Goal: Communication & Community: Share content

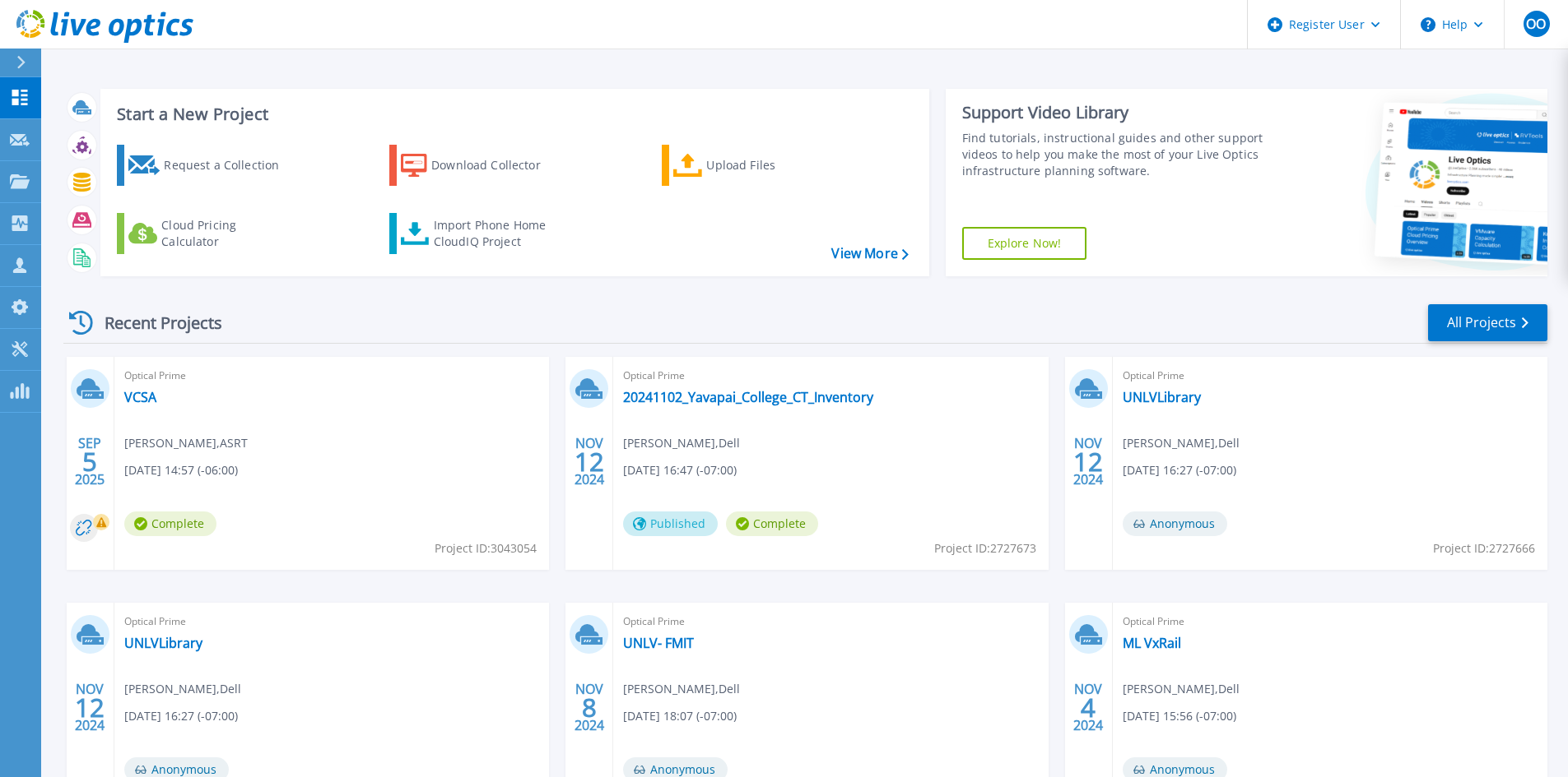
click at [386, 443] on div "Optical Prime VCSA [PERSON_NAME] , ASRT [DATE] 14:57 (-06:00) Complete Project …" at bounding box center [332, 463] width 434 height 213
click at [126, 400] on link "VCSA" at bounding box center [140, 397] width 32 height 17
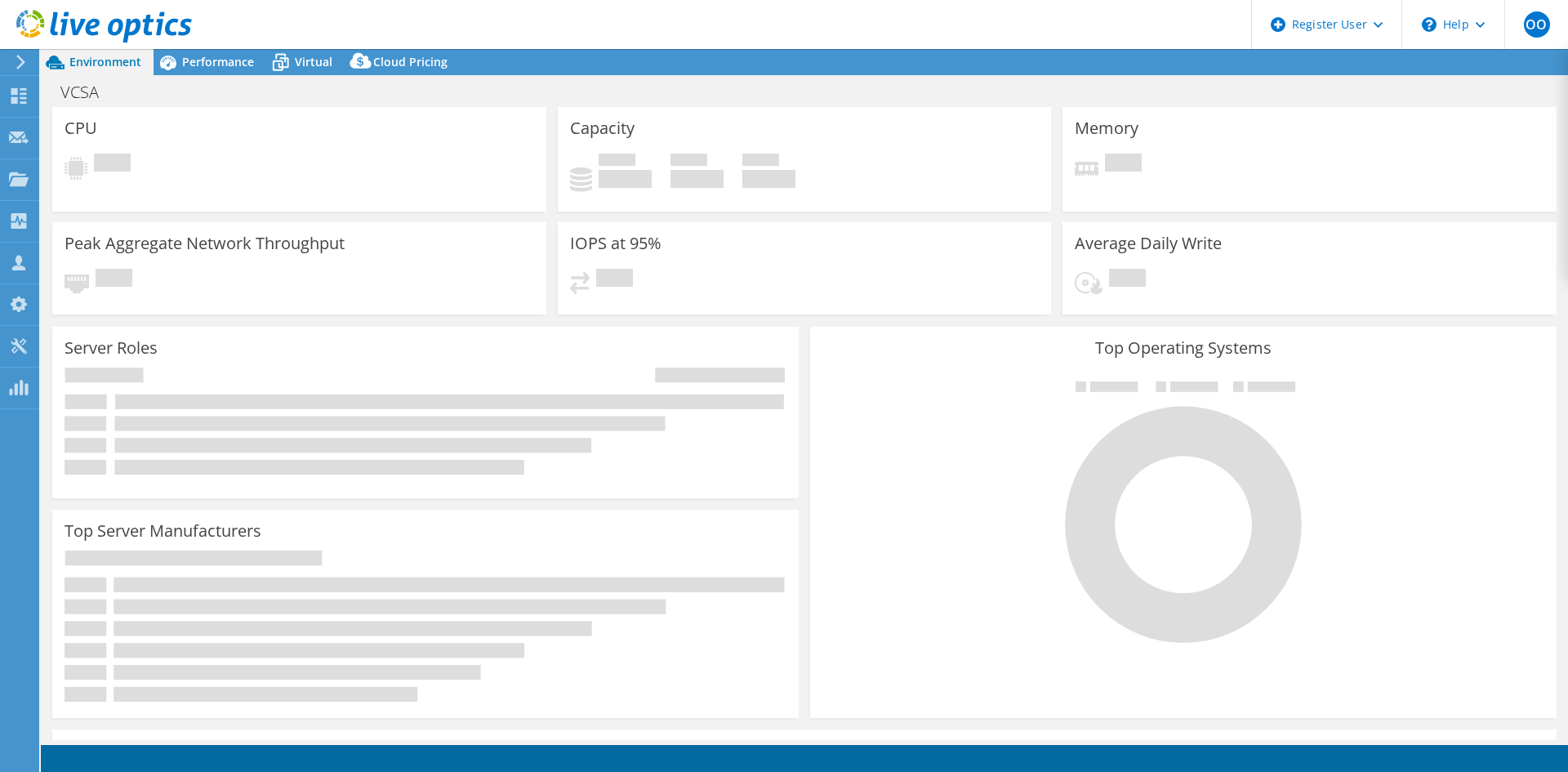
select select "USD"
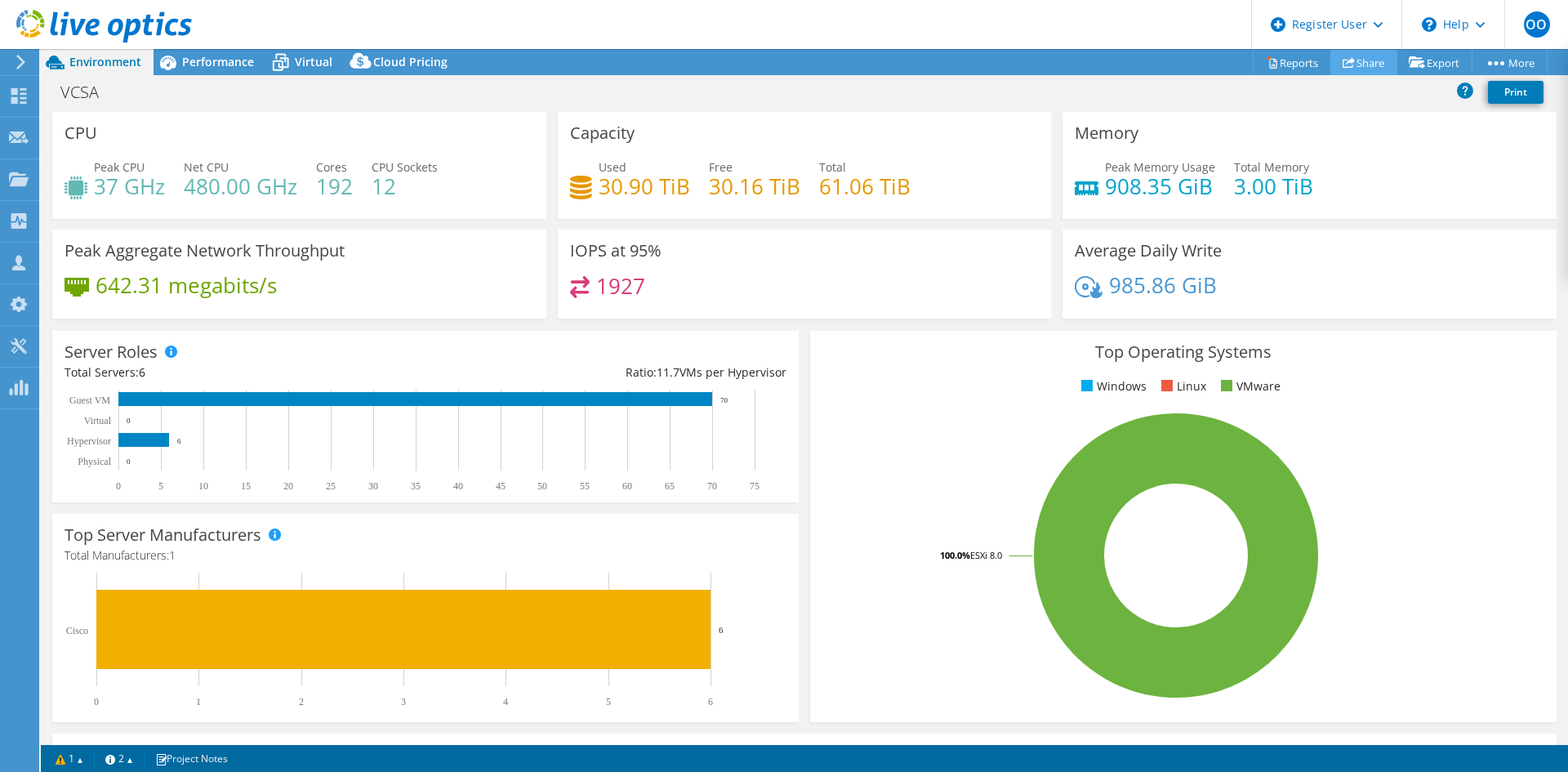
click at [1347, 56] on link "Share" at bounding box center [1364, 62] width 67 height 26
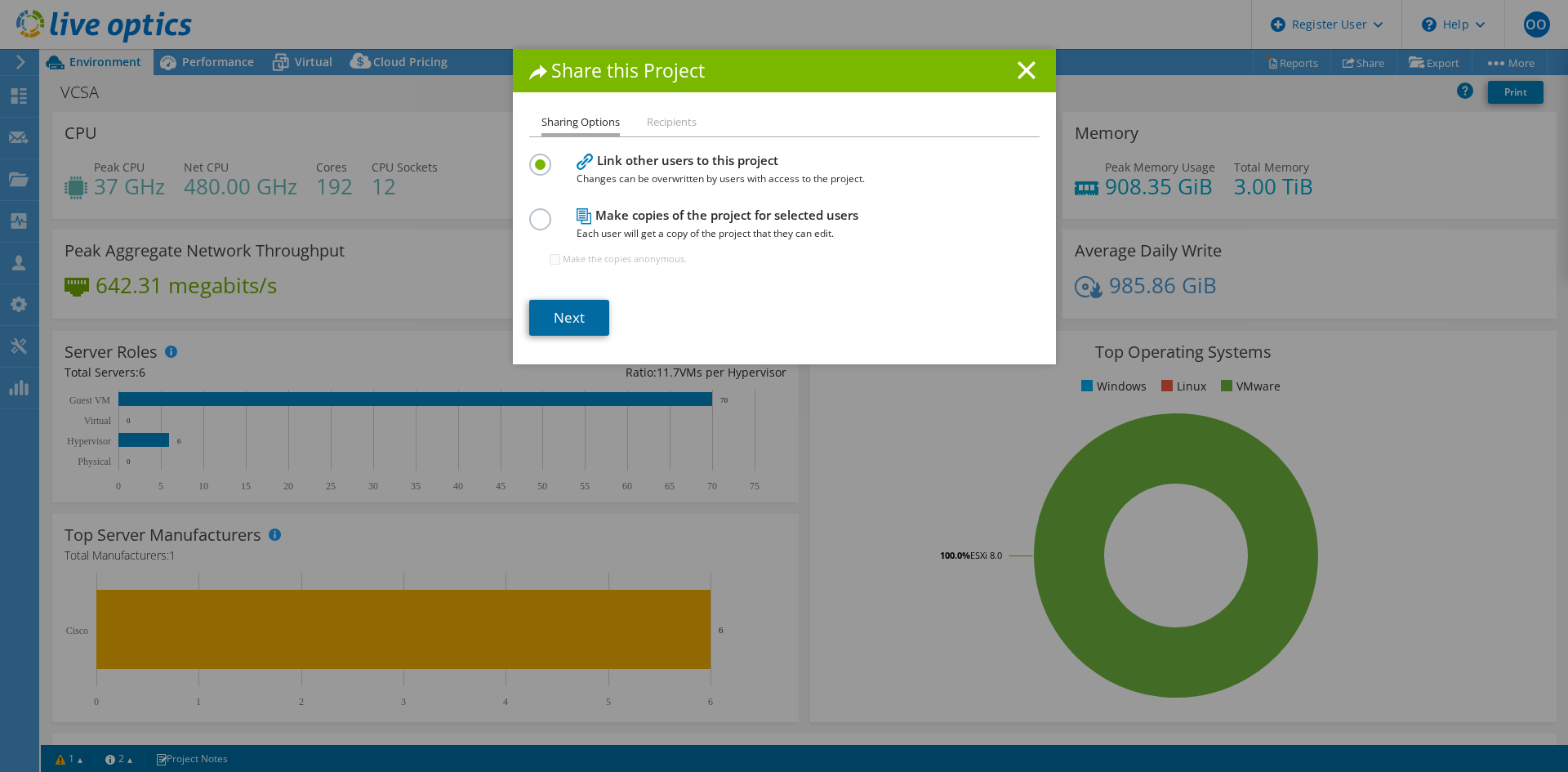
click at [567, 321] on link "Next" at bounding box center [569, 318] width 80 height 36
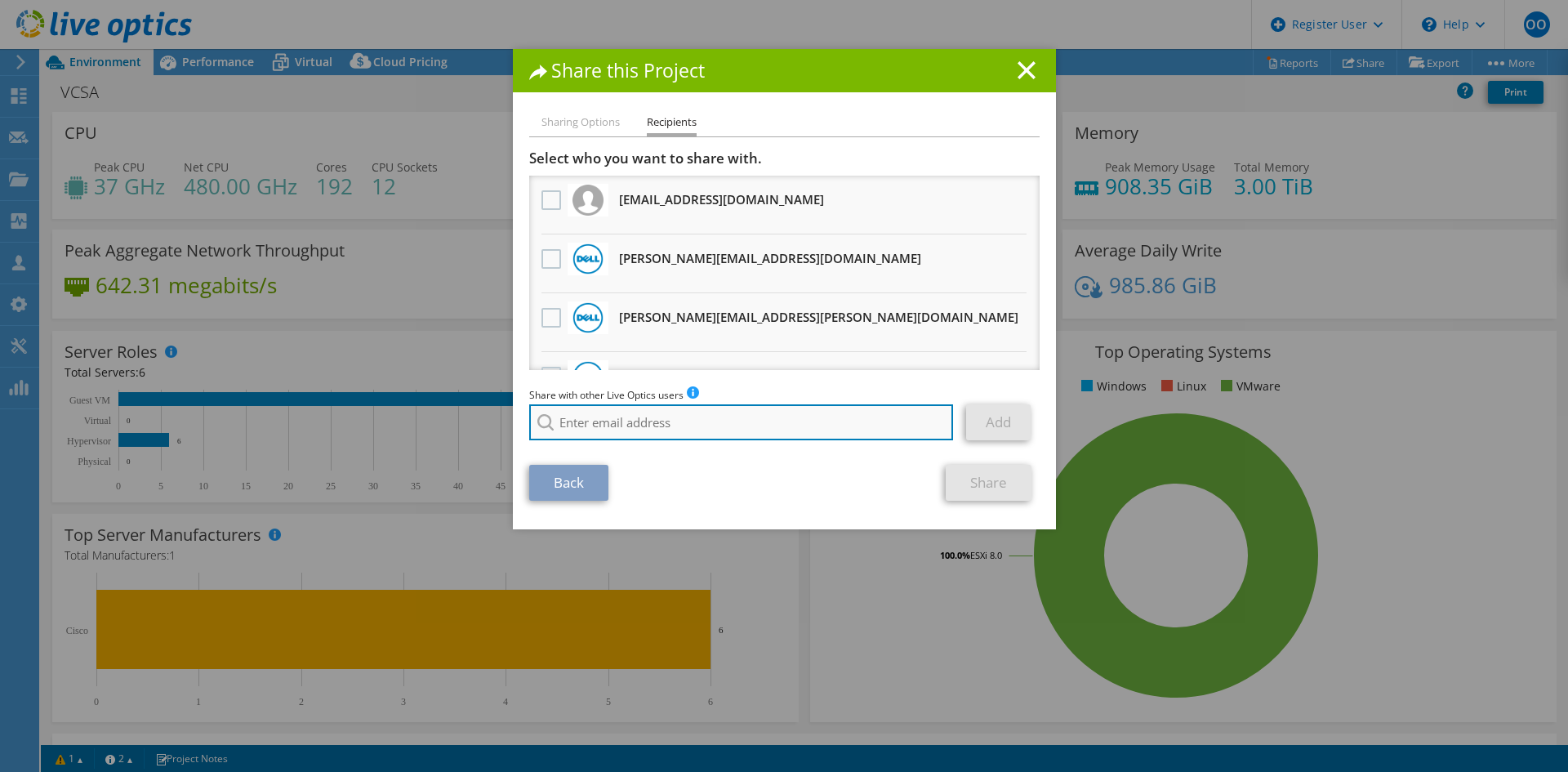
click at [635, 411] on input "search" at bounding box center [742, 423] width 425 height 36
click at [705, 428] on input "[PERSON_NAME]" at bounding box center [742, 423] width 425 height 36
paste input "[PERSON_NAME][EMAIL_ADDRESS][PERSON_NAME][DOMAIN_NAME]"
click at [590, 421] on input "[EMAIL_ADDRESS][PERSON_NAME][DOMAIN_NAME]" at bounding box center [742, 423] width 425 height 36
type input "[PERSON_NAME][EMAIL_ADDRESS][PERSON_NAME][DOMAIN_NAME]"
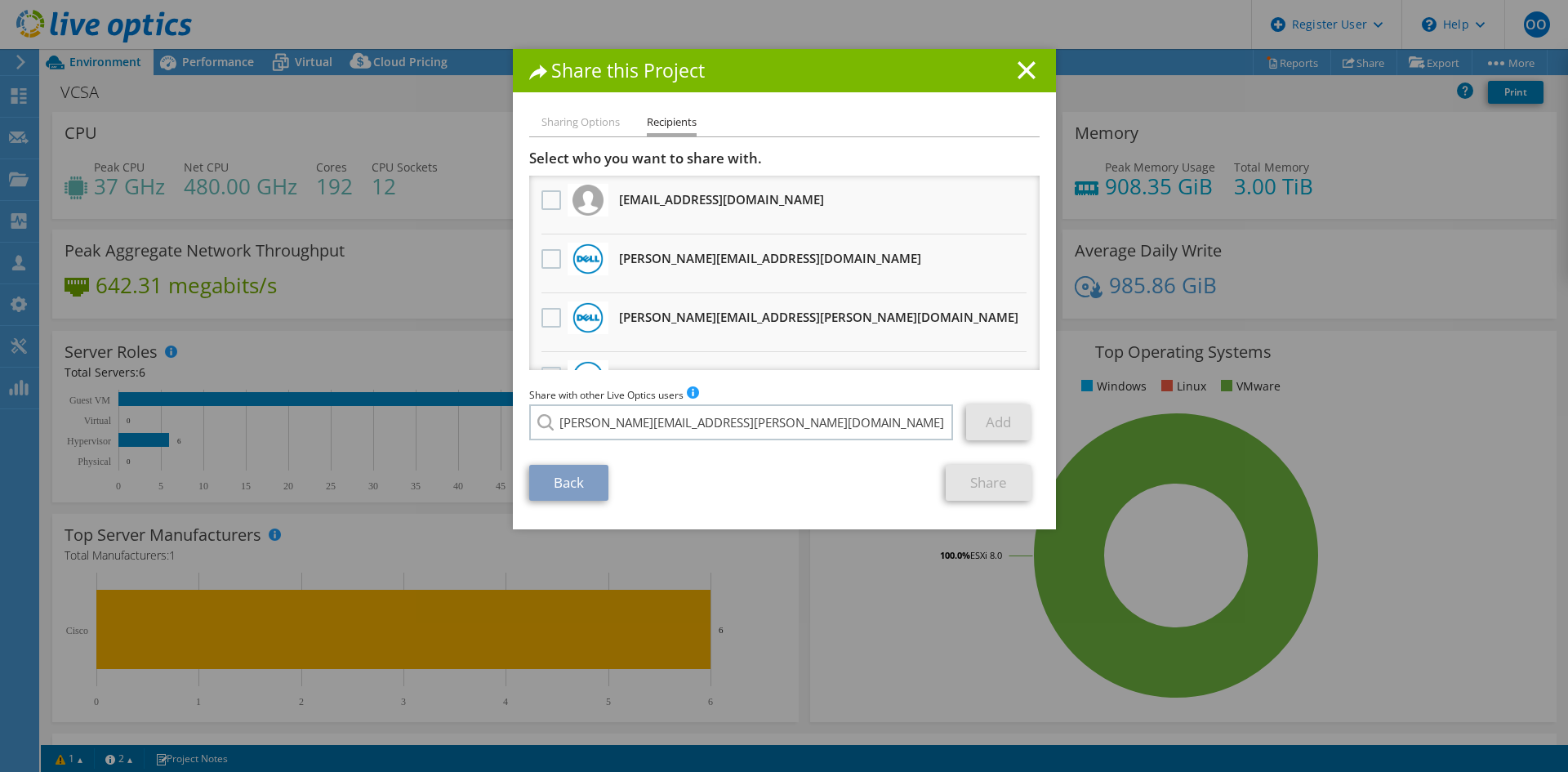
click at [804, 458] on section "Select who you want to share with. All project copies will be anonymous. [EMAIL…" at bounding box center [785, 325] width 510 height 351
click at [788, 427] on input "[PERSON_NAME][EMAIL_ADDRESS][PERSON_NAME][DOMAIN_NAME]" at bounding box center [742, 423] width 425 height 36
click at [581, 125] on li "Sharing Options" at bounding box center [581, 122] width 78 height 20
click at [701, 427] on input "[PERSON_NAME][EMAIL_ADDRESS][PERSON_NAME][DOMAIN_NAME]" at bounding box center [742, 423] width 425 height 36
click at [553, 420] on input "[PERSON_NAME][EMAIL_ADDRESS][PERSON_NAME][DOMAIN_NAME]" at bounding box center [742, 423] width 425 height 36
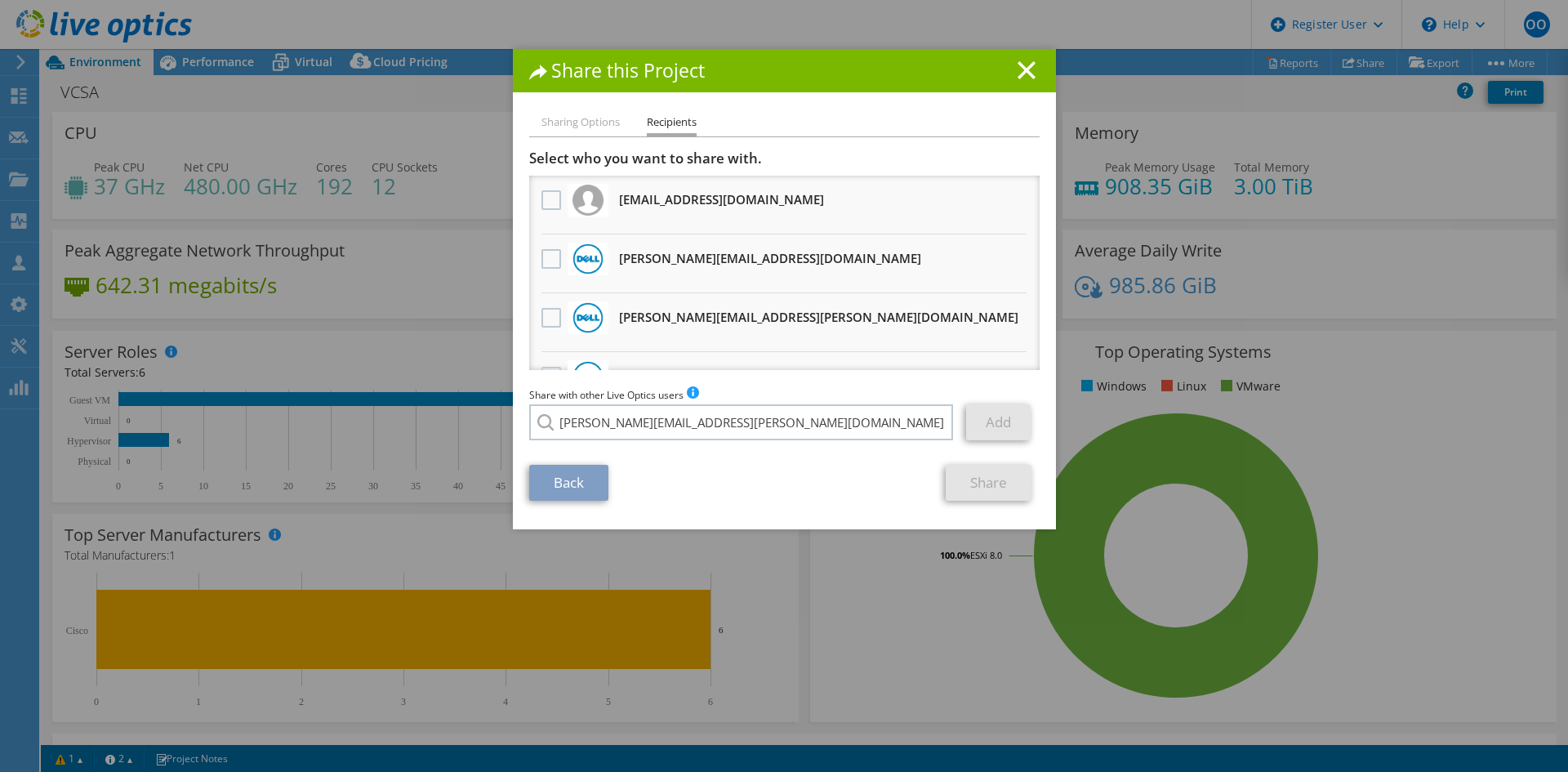
click at [575, 444] on li "[PERSON_NAME][EMAIL_ADDRESS][PERSON_NAME][DOMAIN_NAME]" at bounding box center [696, 434] width 333 height 19
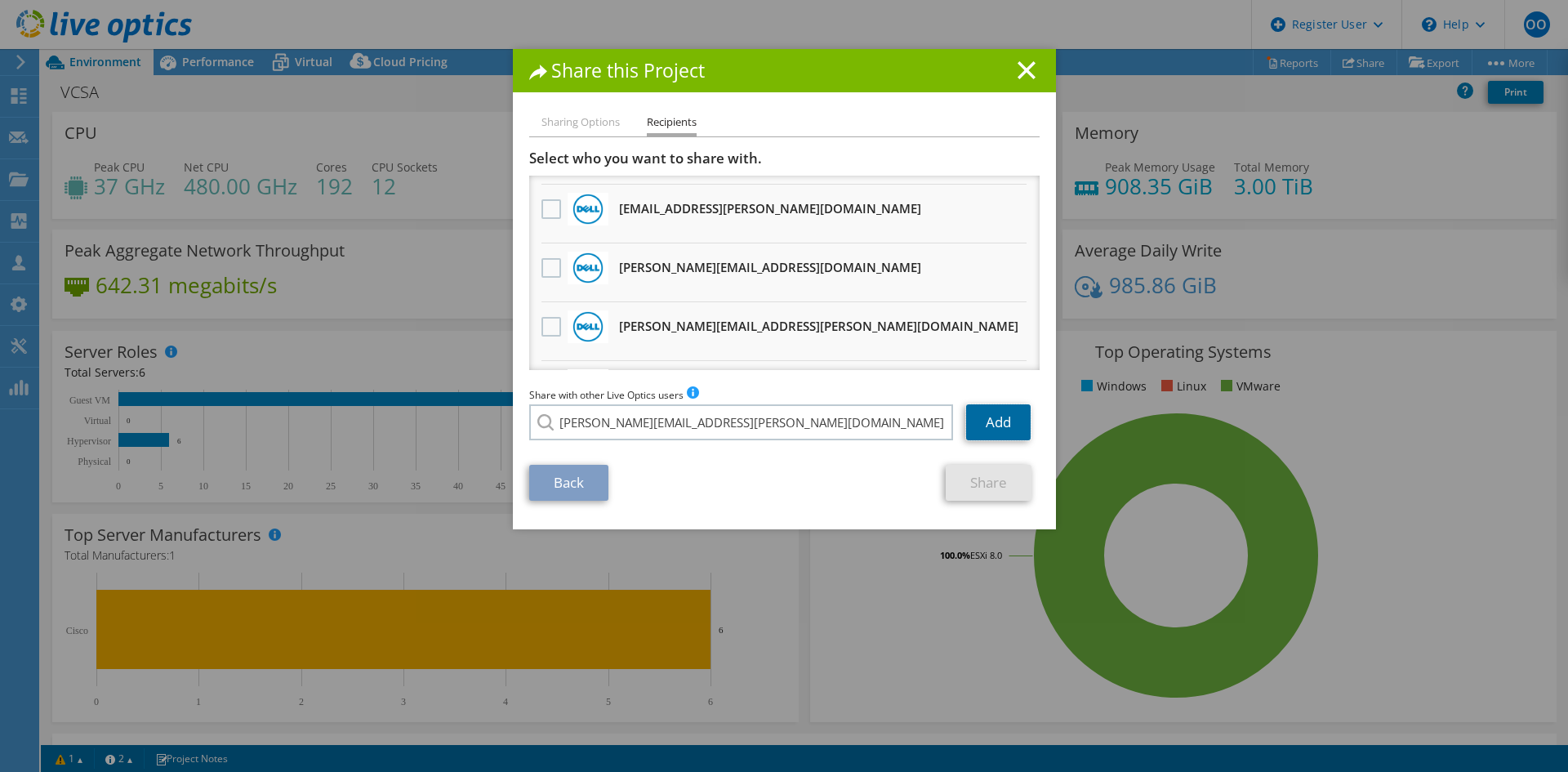
scroll to position [1100, 0]
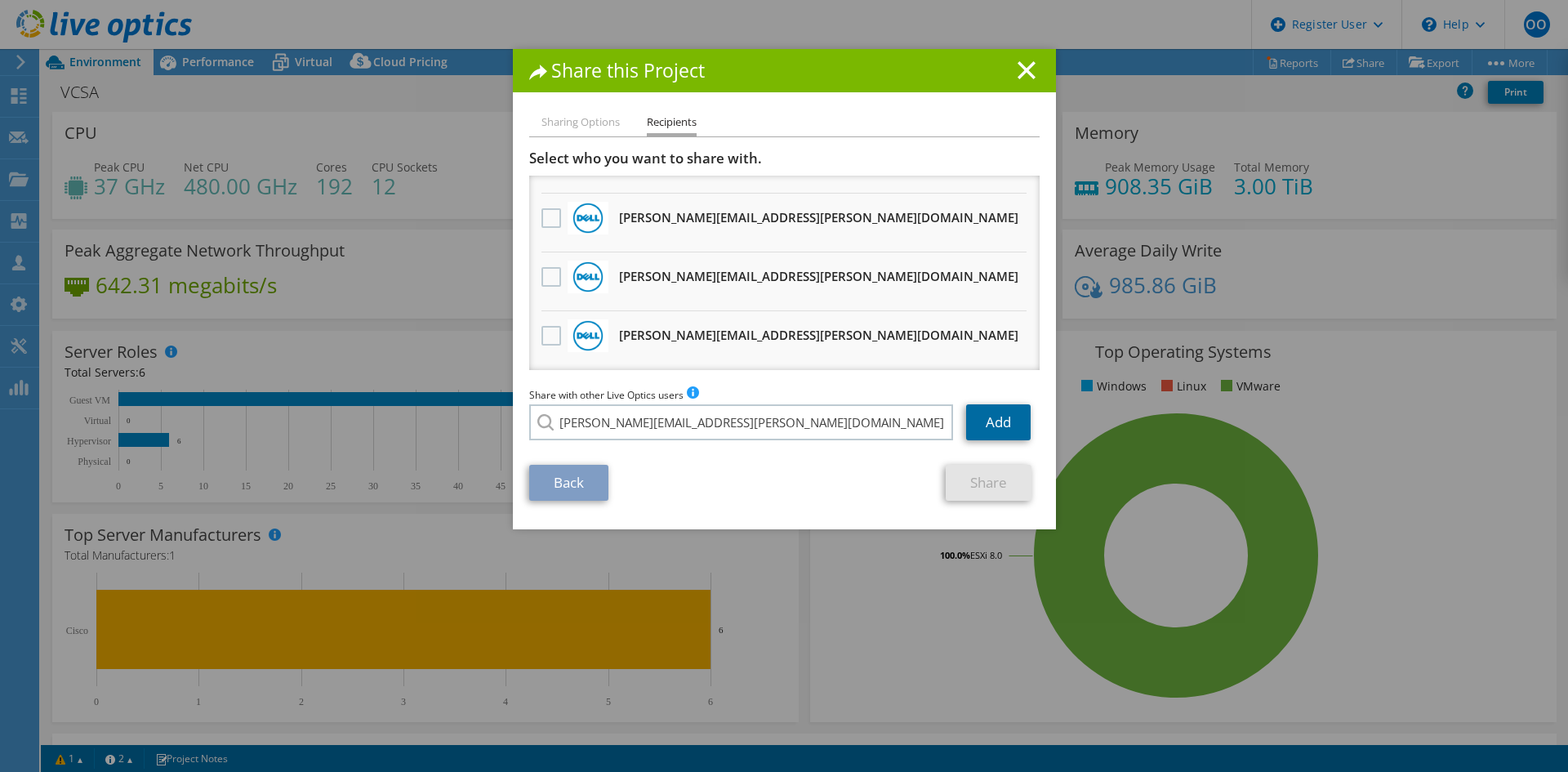
click at [994, 429] on link "Add" at bounding box center [998, 423] width 64 height 36
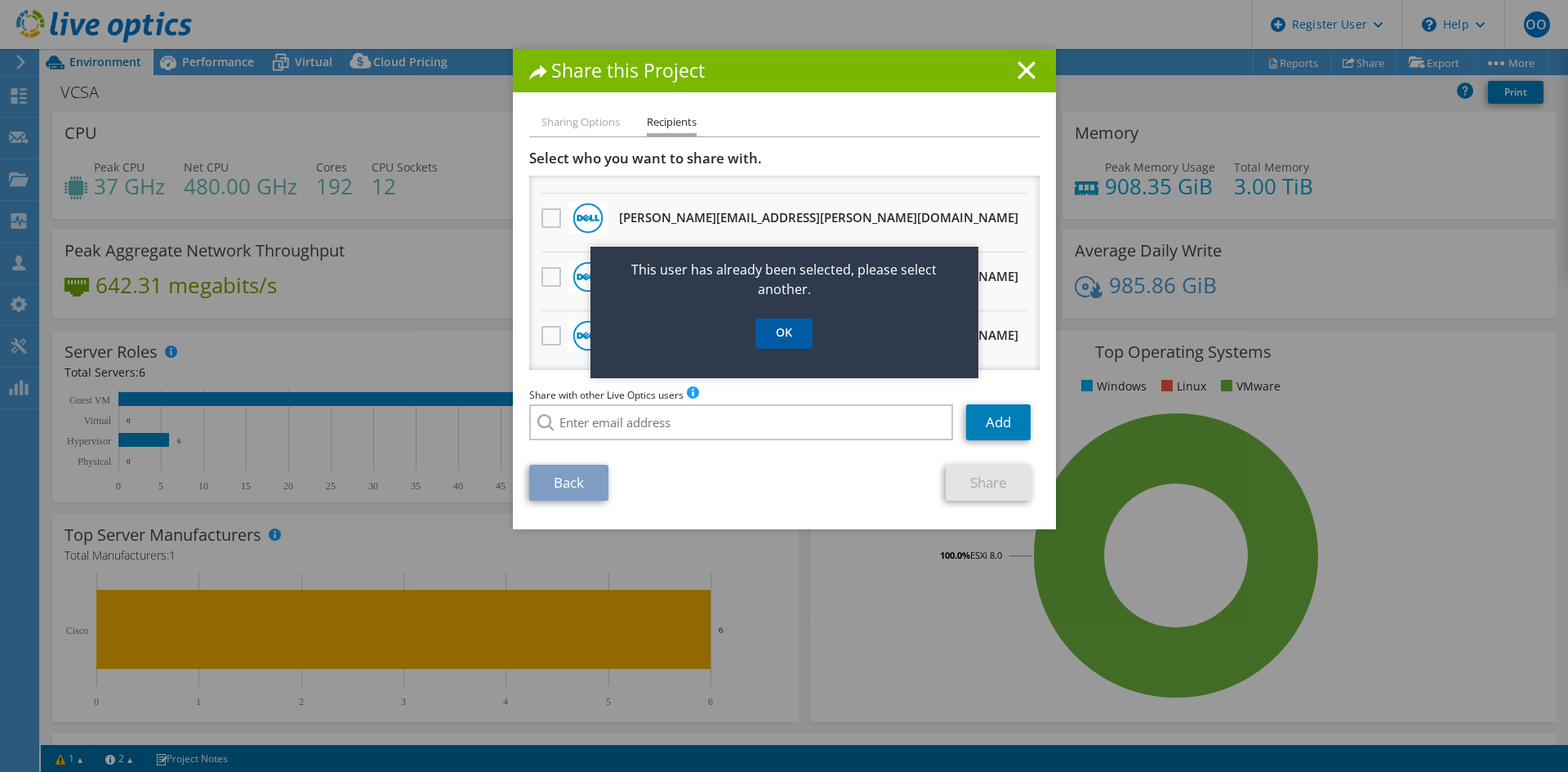
click at [793, 333] on link "OK" at bounding box center [784, 334] width 57 height 30
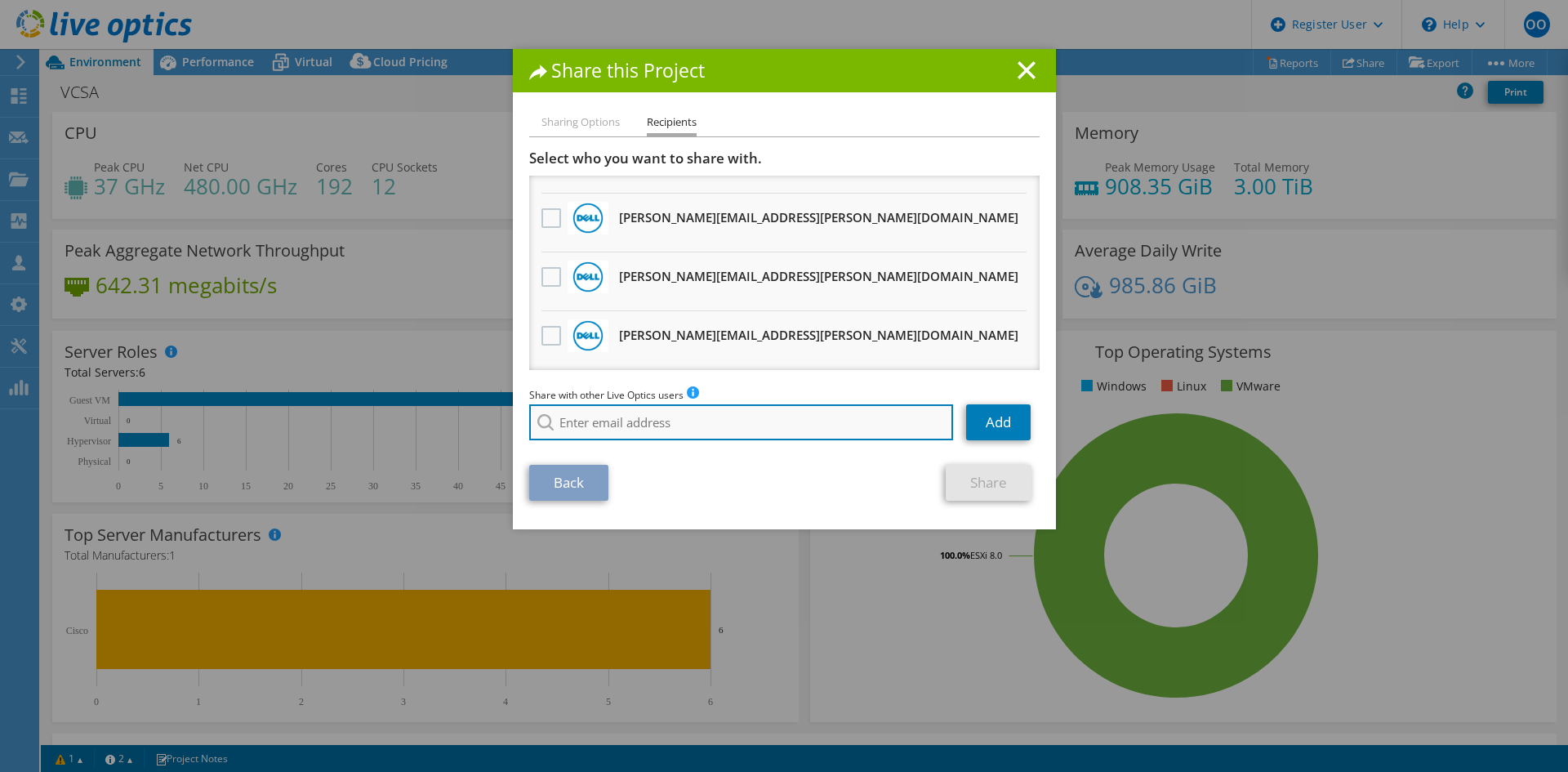
click at [723, 432] on input "search" at bounding box center [742, 423] width 425 height 36
paste input "[PERSON_NAME][EMAIL_ADDRESS][DOMAIN_NAME]"
type input "[PERSON_NAME][EMAIL_ADDRESS][DOMAIN_NAME]"
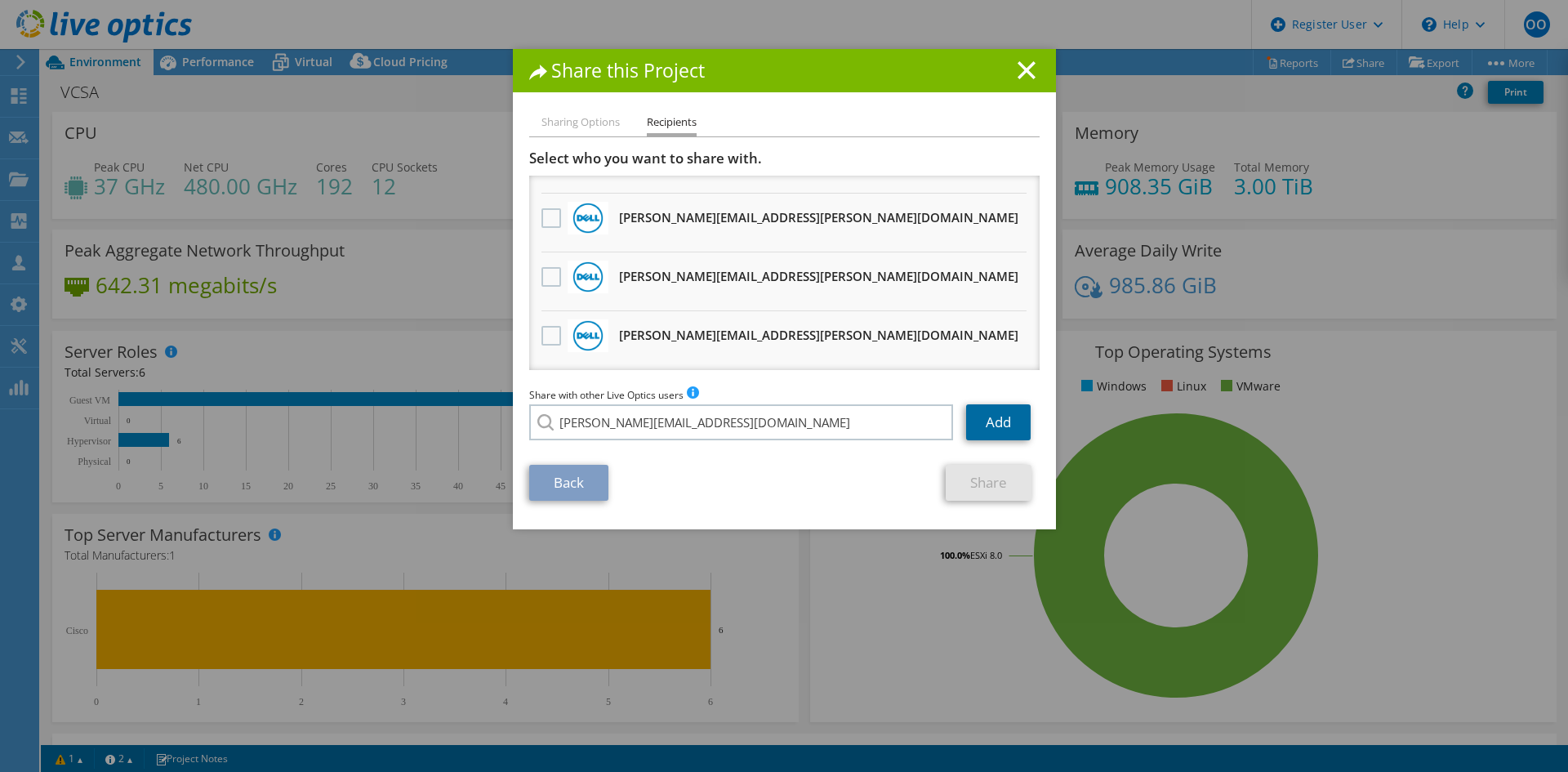
click at [985, 423] on link "Add" at bounding box center [998, 423] width 64 height 36
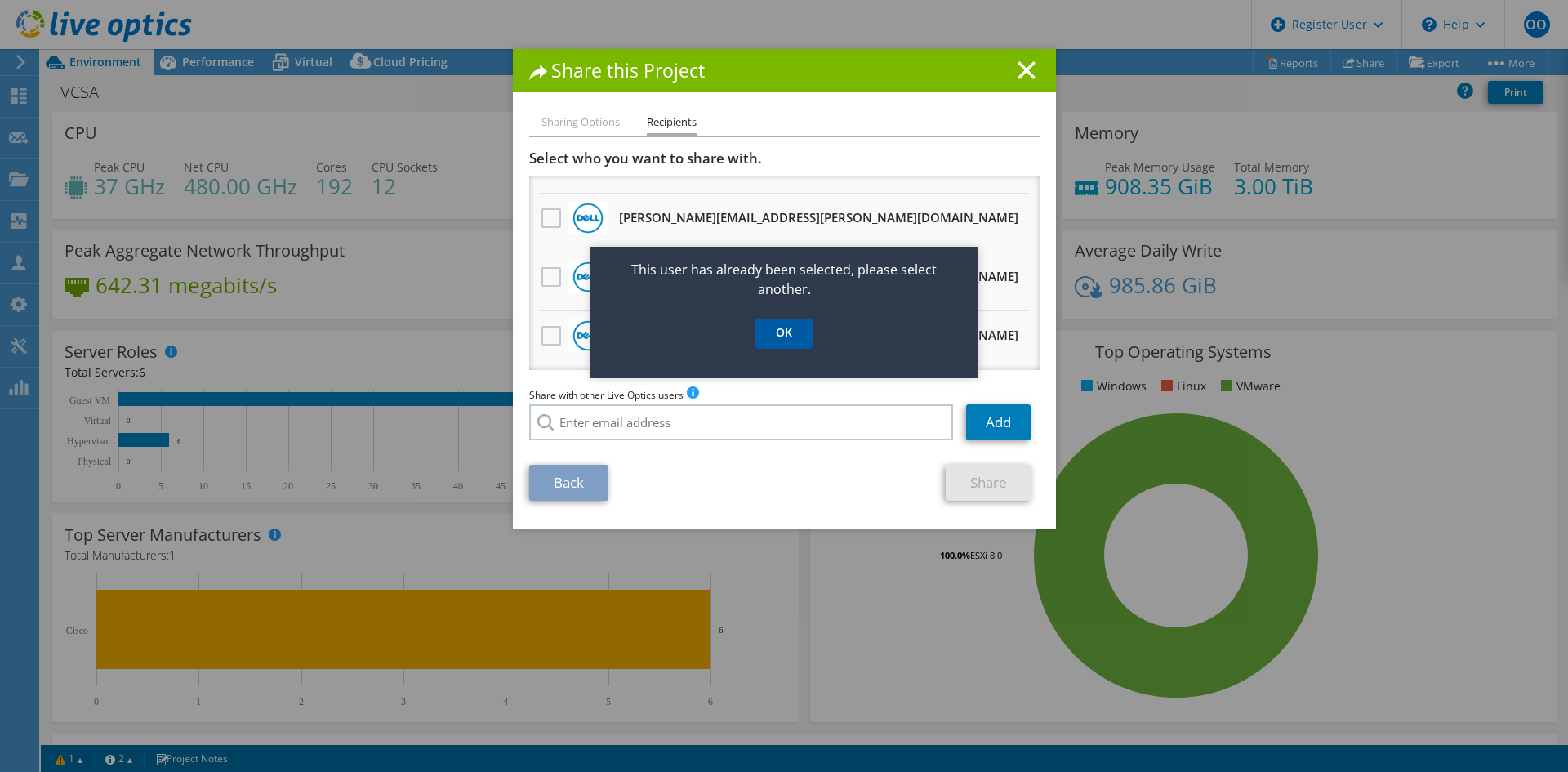
click at [788, 331] on link "OK" at bounding box center [784, 334] width 57 height 30
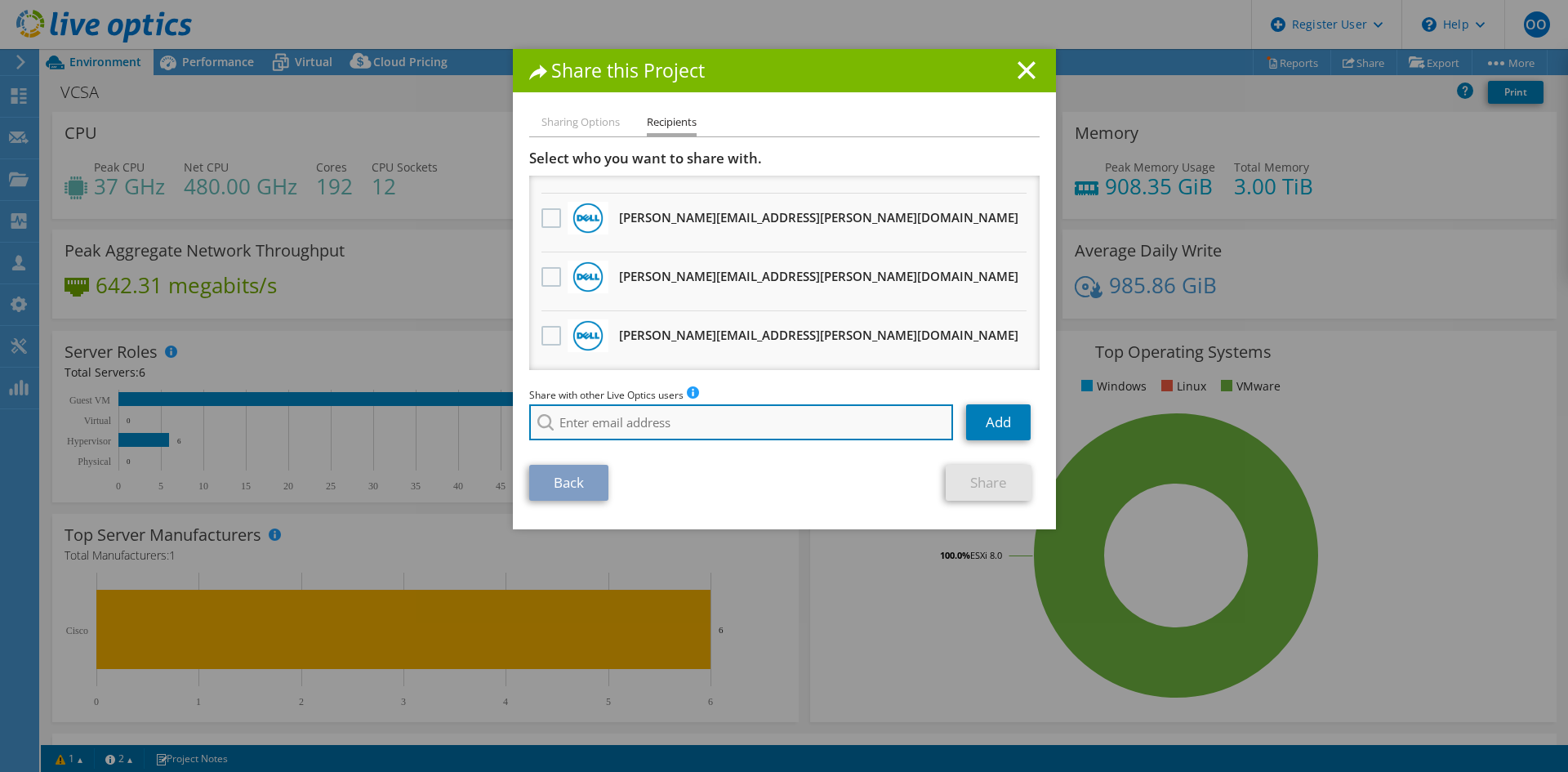
click at [647, 430] on input "search" at bounding box center [742, 423] width 425 height 36
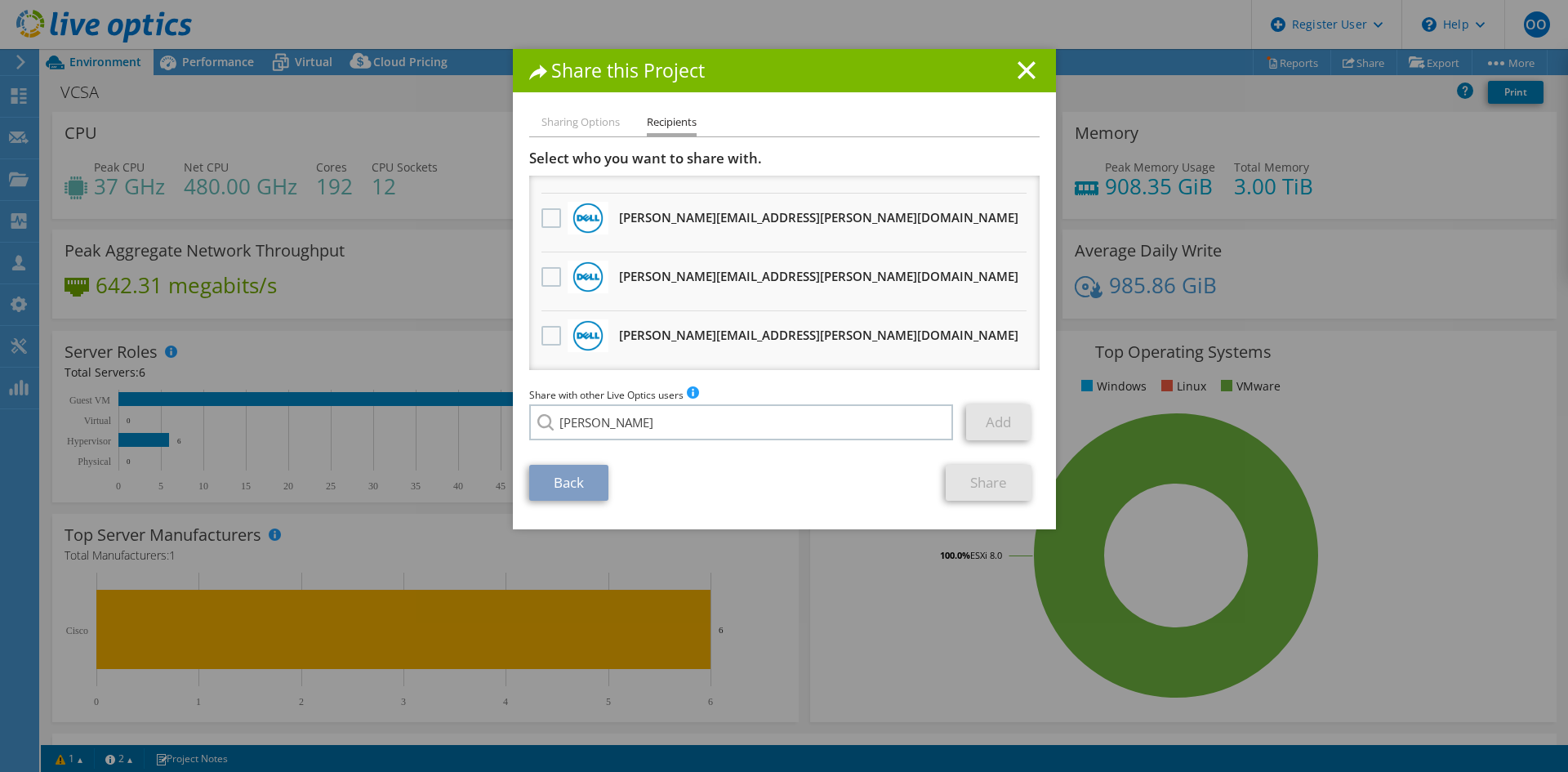
click at [656, 502] on li "[PERSON_NAME][EMAIL_ADDRESS][DOMAIN_NAME]" at bounding box center [696, 493] width 333 height 19
type input "[PERSON_NAME][EMAIL_ADDRESS][DOMAIN_NAME]"
click at [1015, 427] on link "Add" at bounding box center [998, 423] width 64 height 36
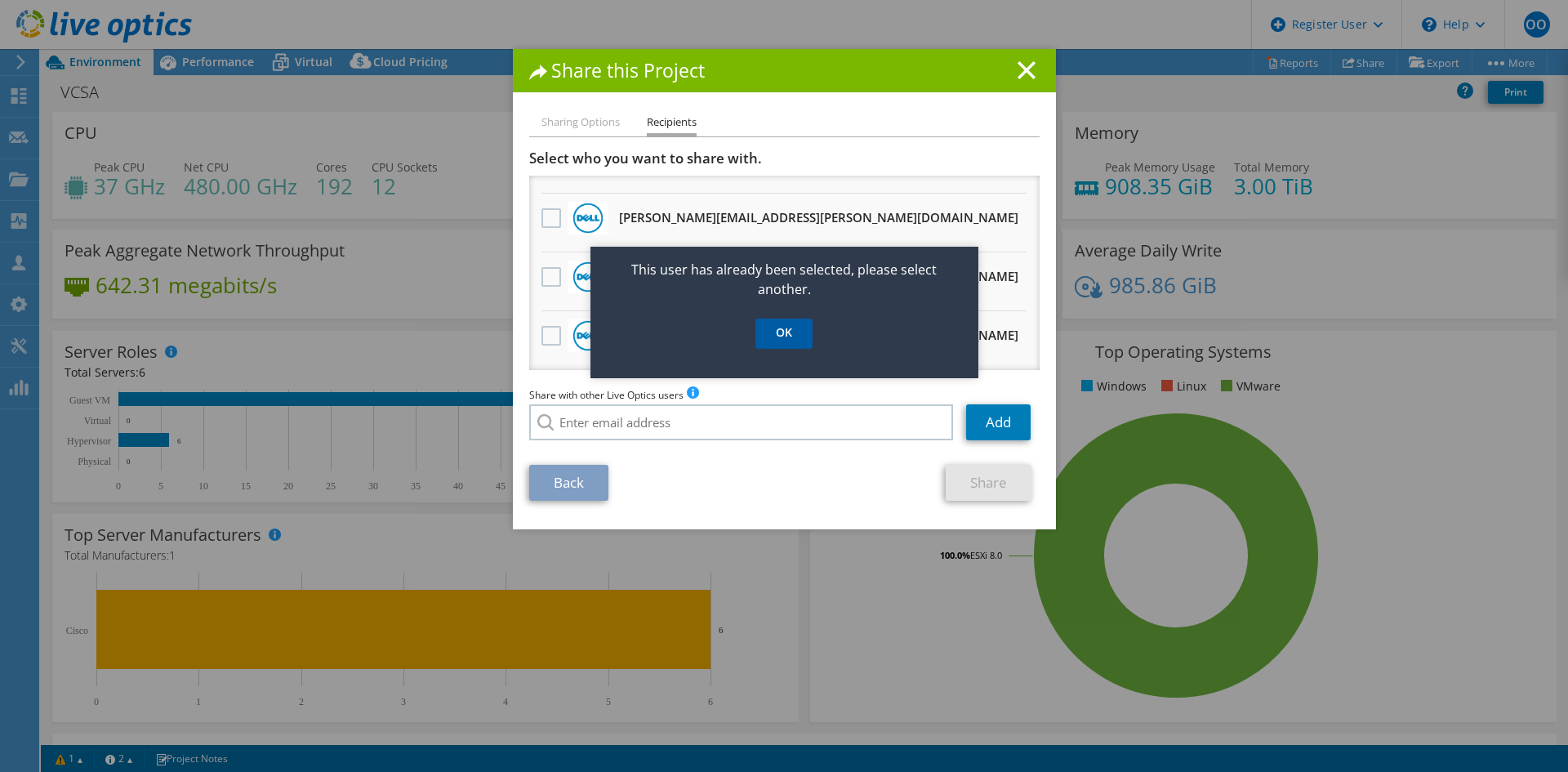
click at [768, 342] on link "OK" at bounding box center [784, 334] width 57 height 30
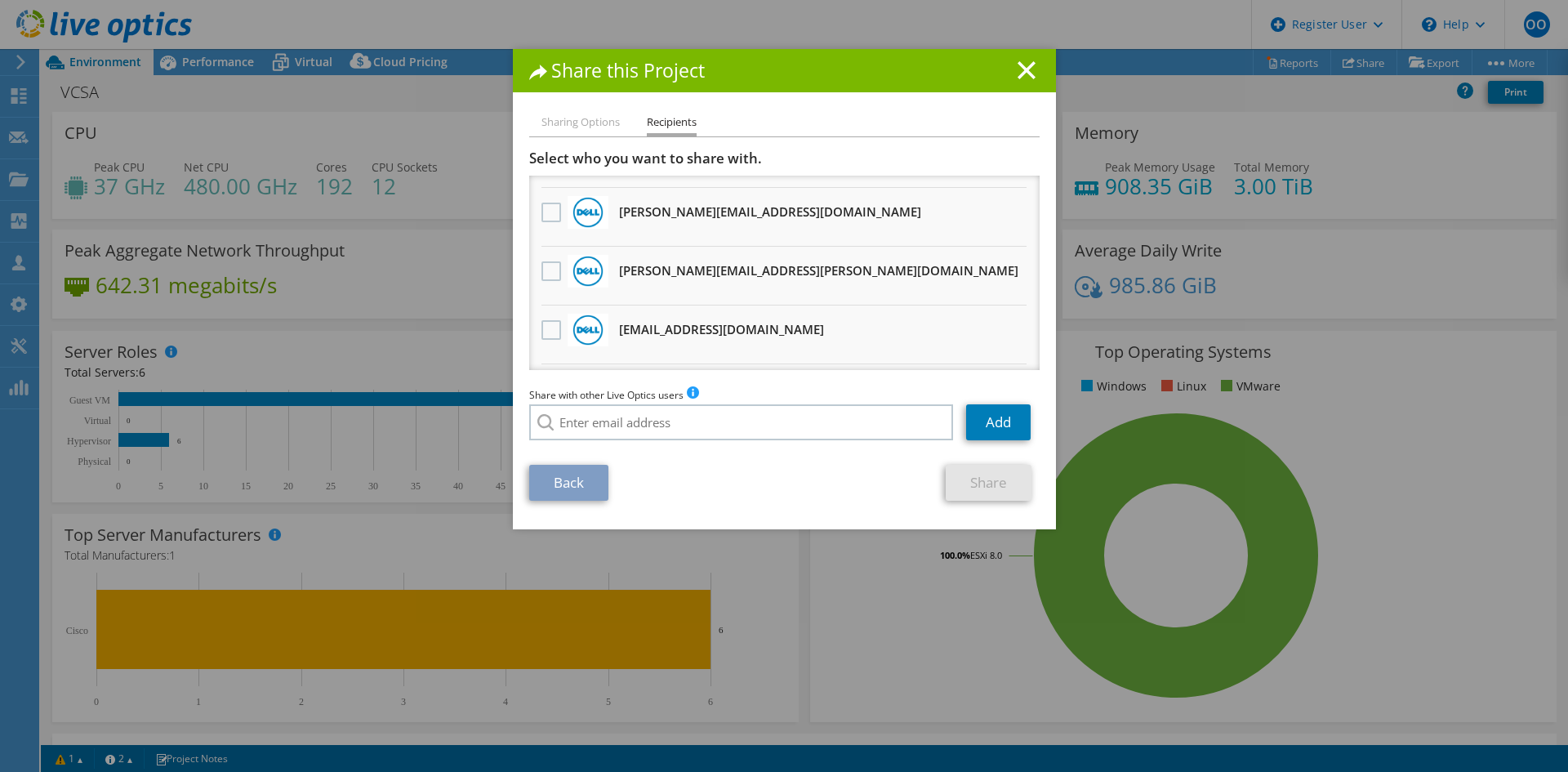
scroll to position [0, 0]
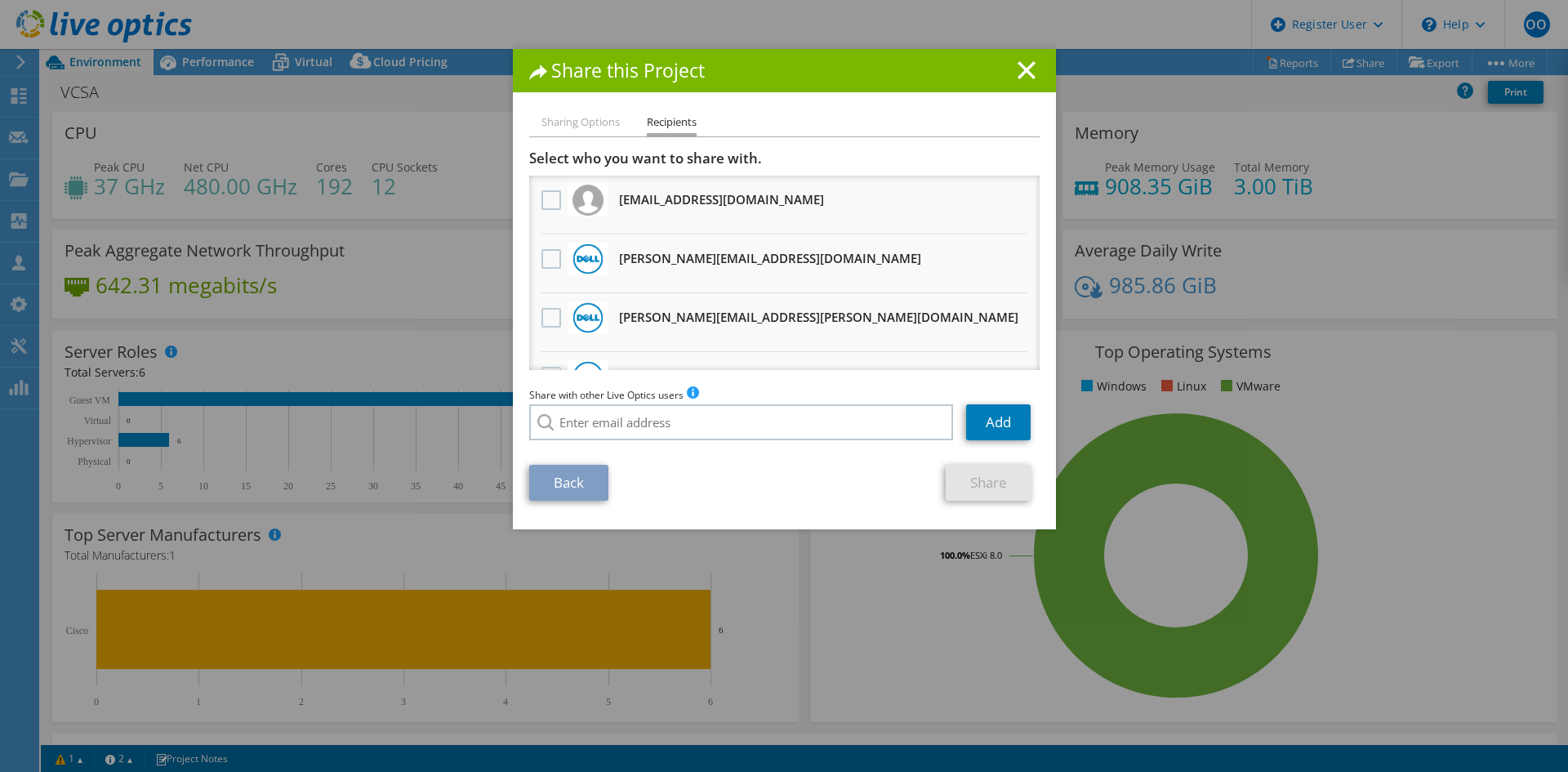
click at [591, 113] on li "Sharing Options" at bounding box center [581, 122] width 78 height 20
click at [1020, 68] on line at bounding box center [1027, 70] width 17 height 17
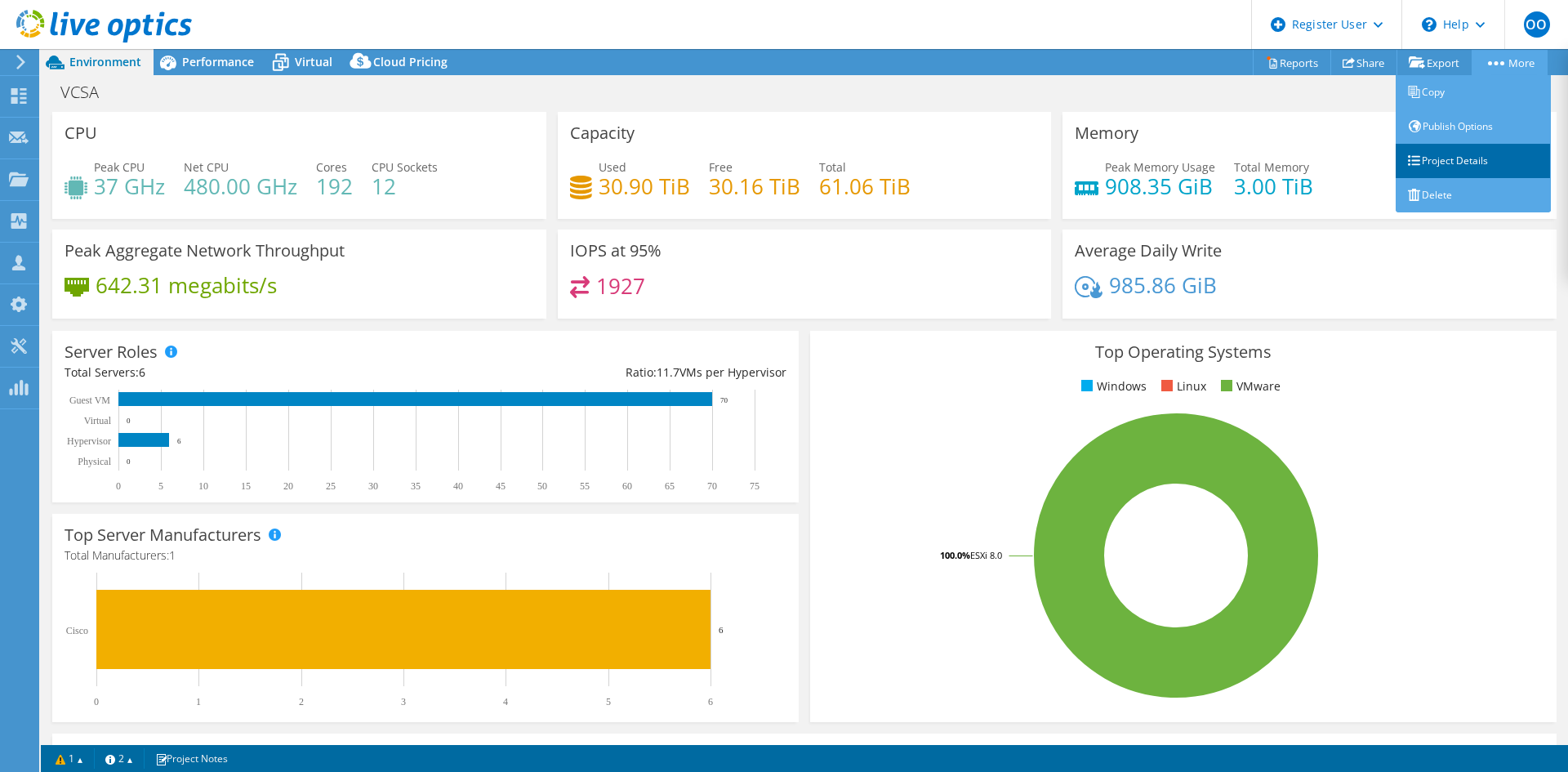
click at [1442, 159] on link "Project Details" at bounding box center [1474, 160] width 155 height 34
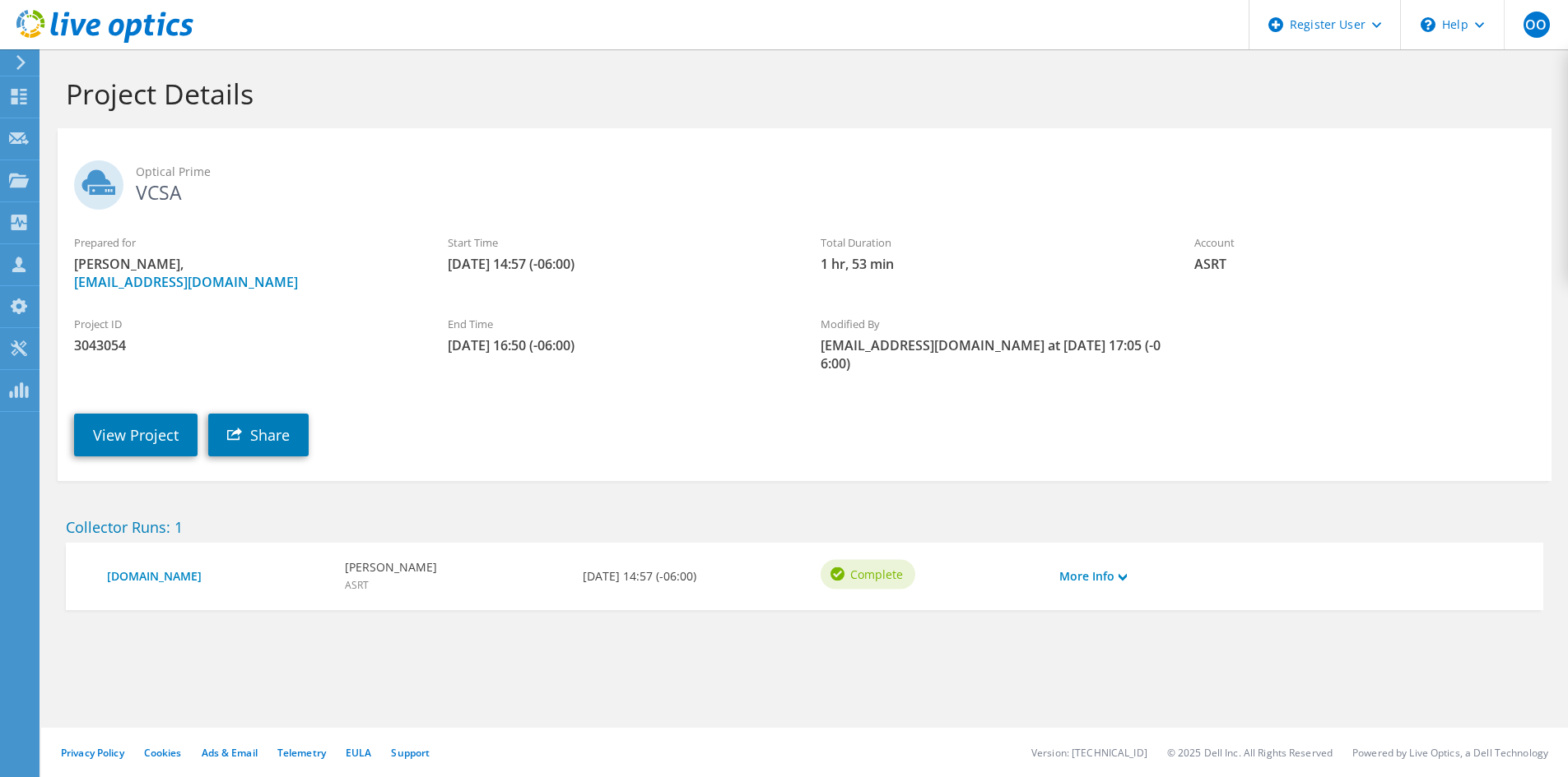
click at [110, 336] on div "Project ID 3043054" at bounding box center [244, 335] width 373 height 55
click at [146, 346] on span "3043054" at bounding box center [245, 346] width 340 height 18
drag, startPoint x: 138, startPoint y: 347, endPoint x: 125, endPoint y: 330, distance: 21.4
click at [56, 301] on section "Project Details Optical Prime VCSA Prepared for Jason Lister, JLister@asrt.org …" at bounding box center [804, 379] width 1526 height 660
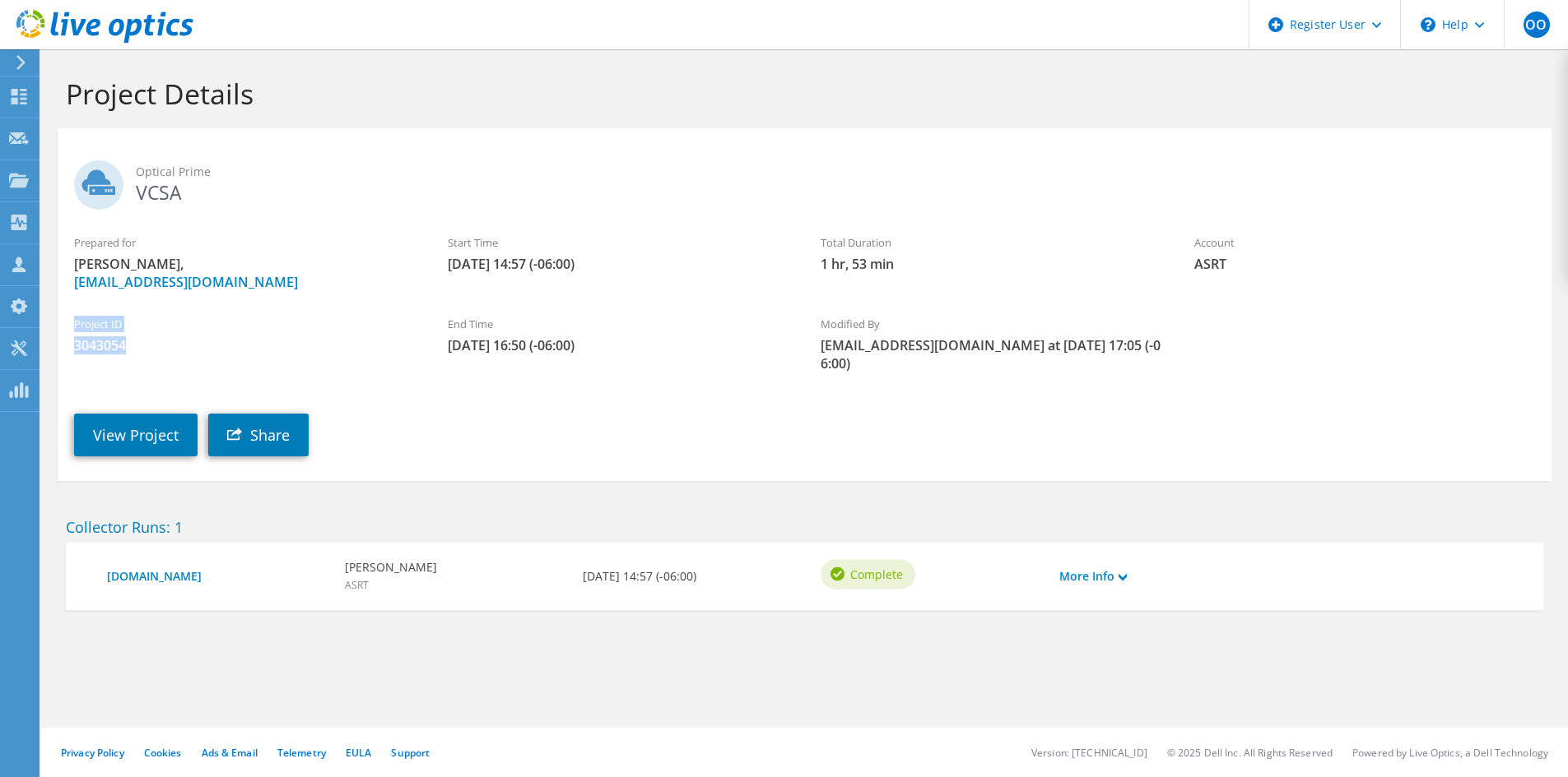
copy div "Project ID 3043054"
